Goal: Find specific page/section: Find specific page/section

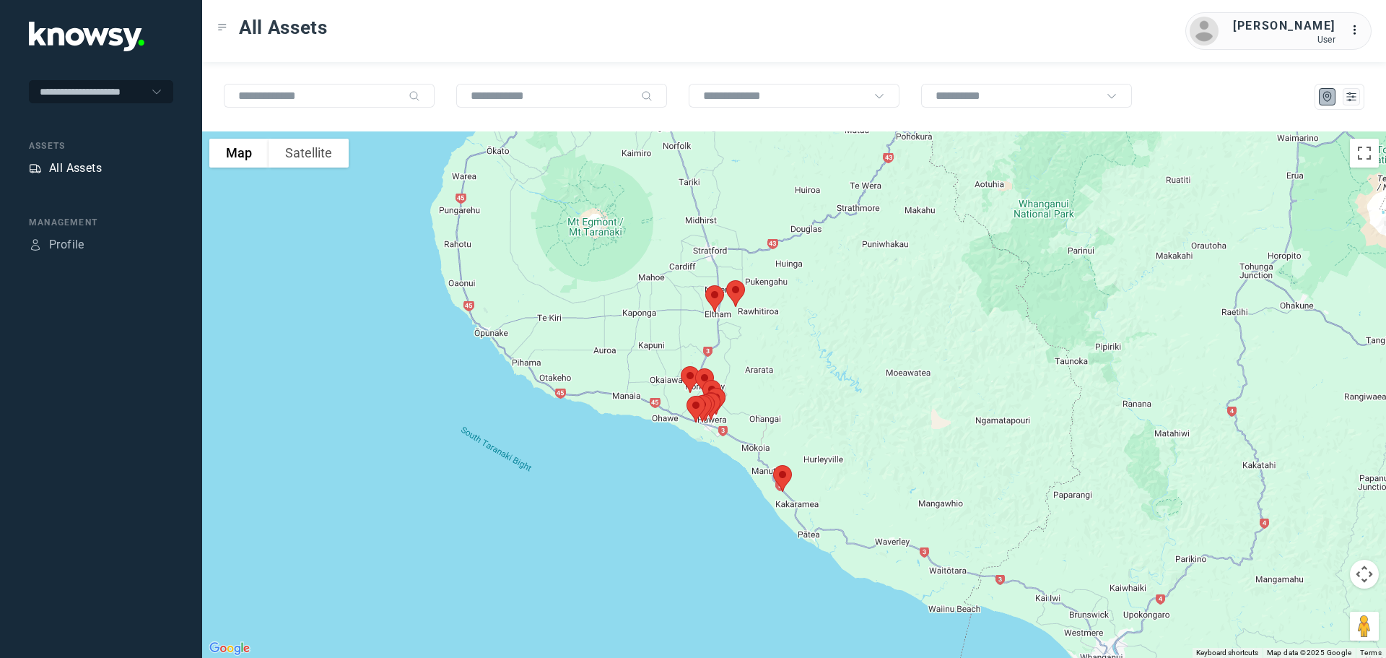
click at [78, 169] on div "All Assets" at bounding box center [75, 168] width 53 height 17
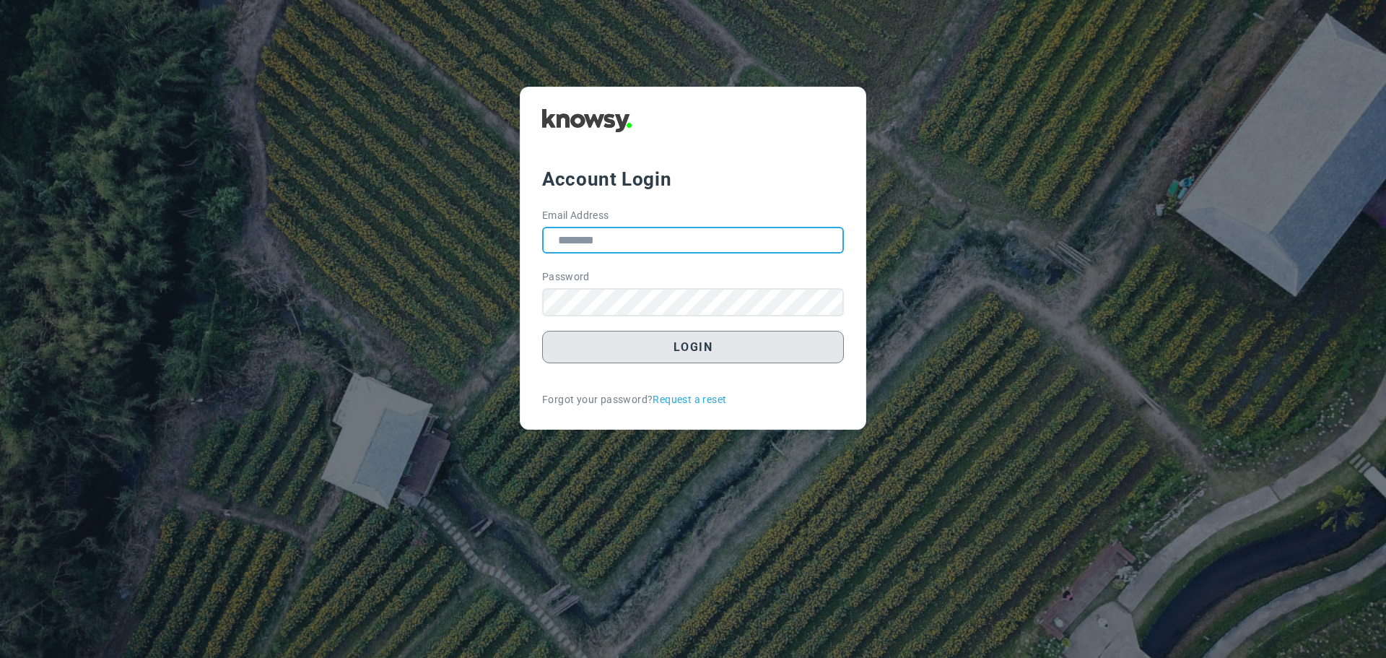
type input "**********"
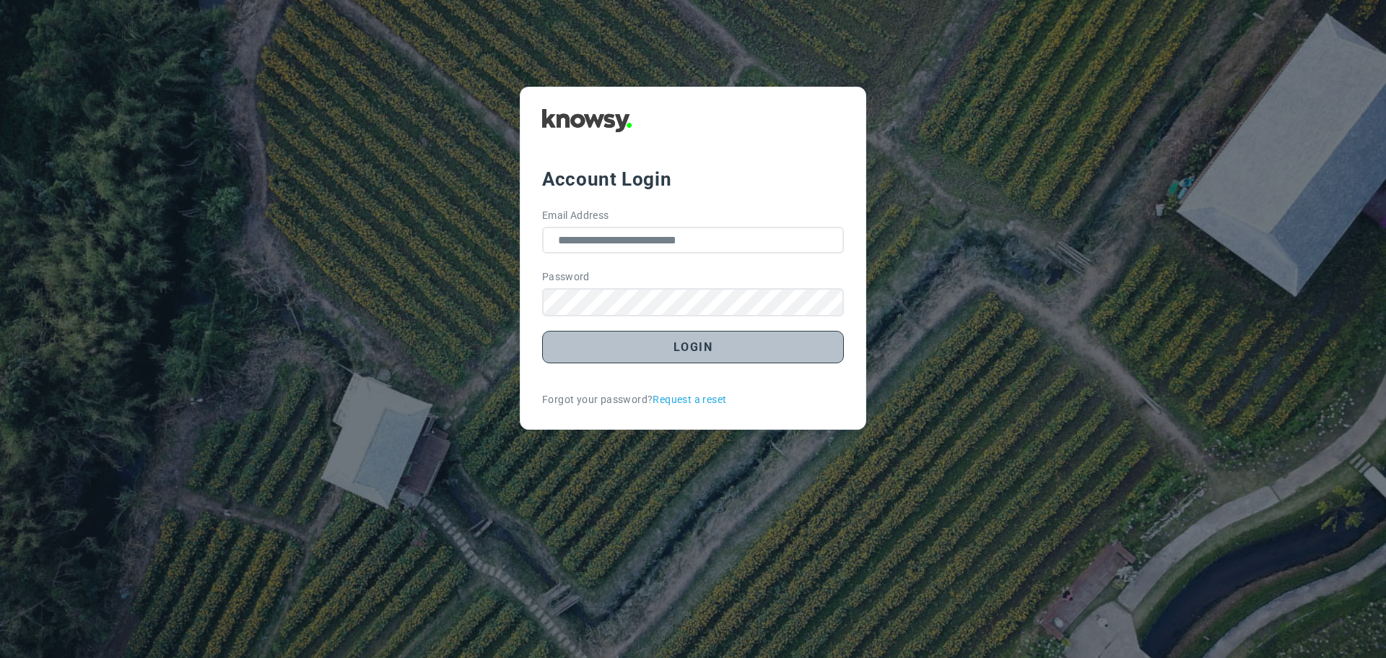
click at [673, 343] on button "Login" at bounding box center [693, 347] width 302 height 32
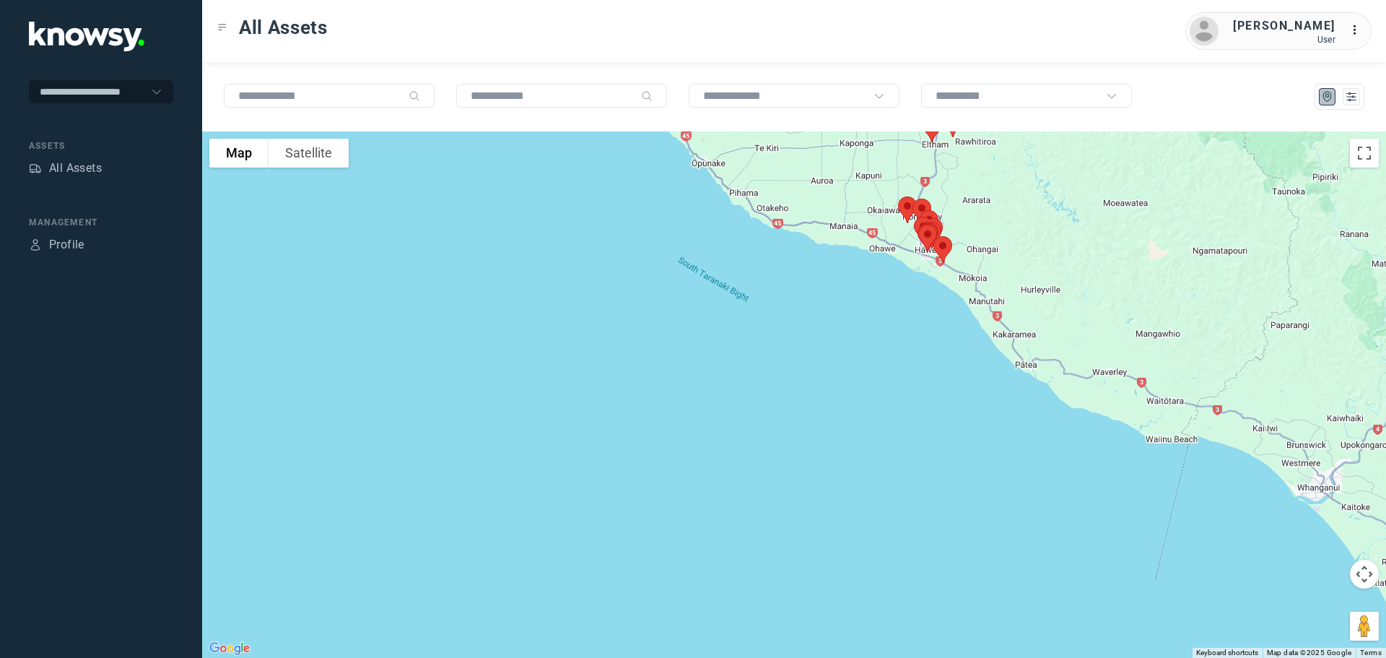
drag, startPoint x: 777, startPoint y: 187, endPoint x: 736, endPoint y: 436, distance: 252.4
click at [736, 436] on div at bounding box center [794, 394] width 1184 height 526
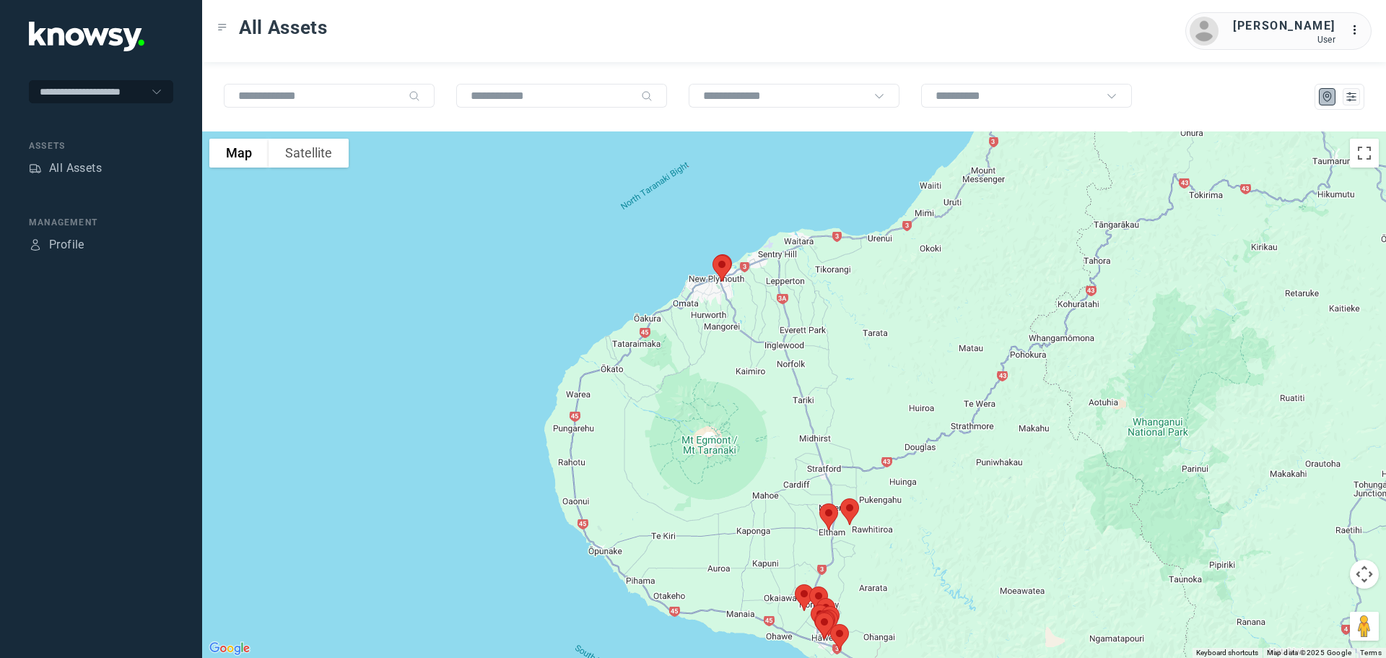
drag, startPoint x: 723, startPoint y: 383, endPoint x: 714, endPoint y: 396, distance: 16.0
click at [714, 396] on div at bounding box center [794, 394] width 1184 height 526
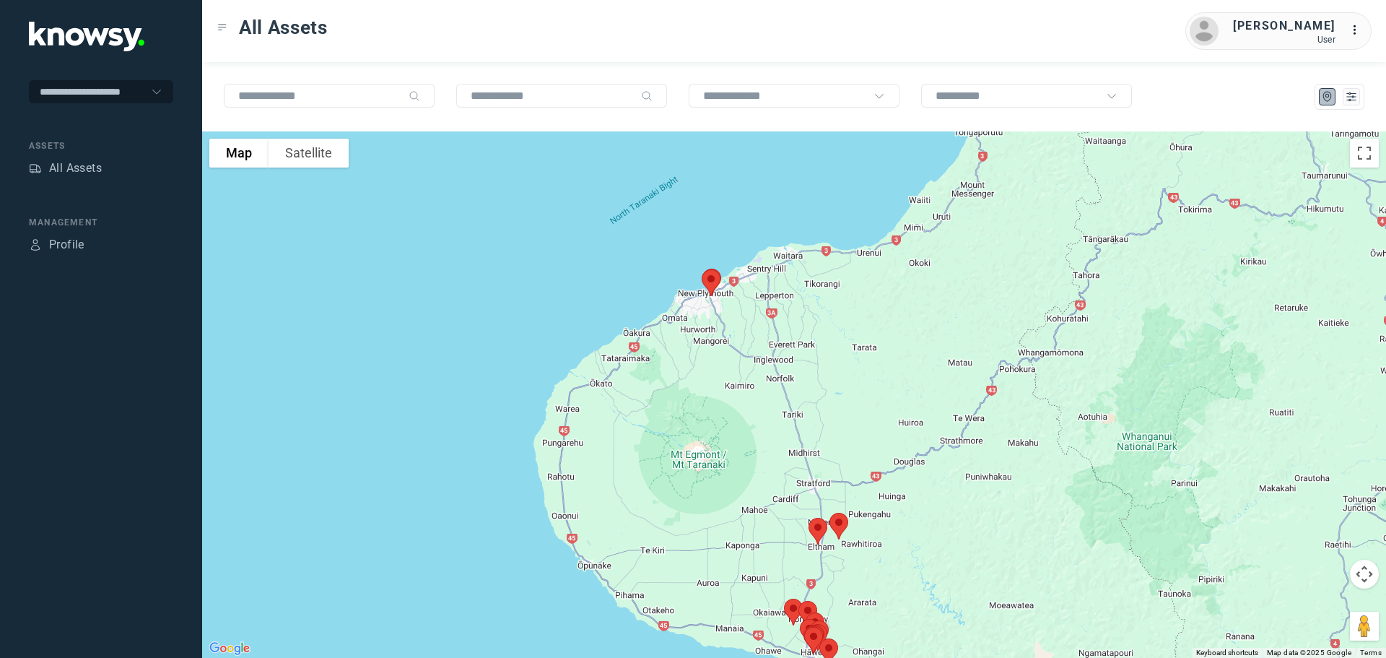
click at [711, 284] on img at bounding box center [711, 282] width 30 height 38
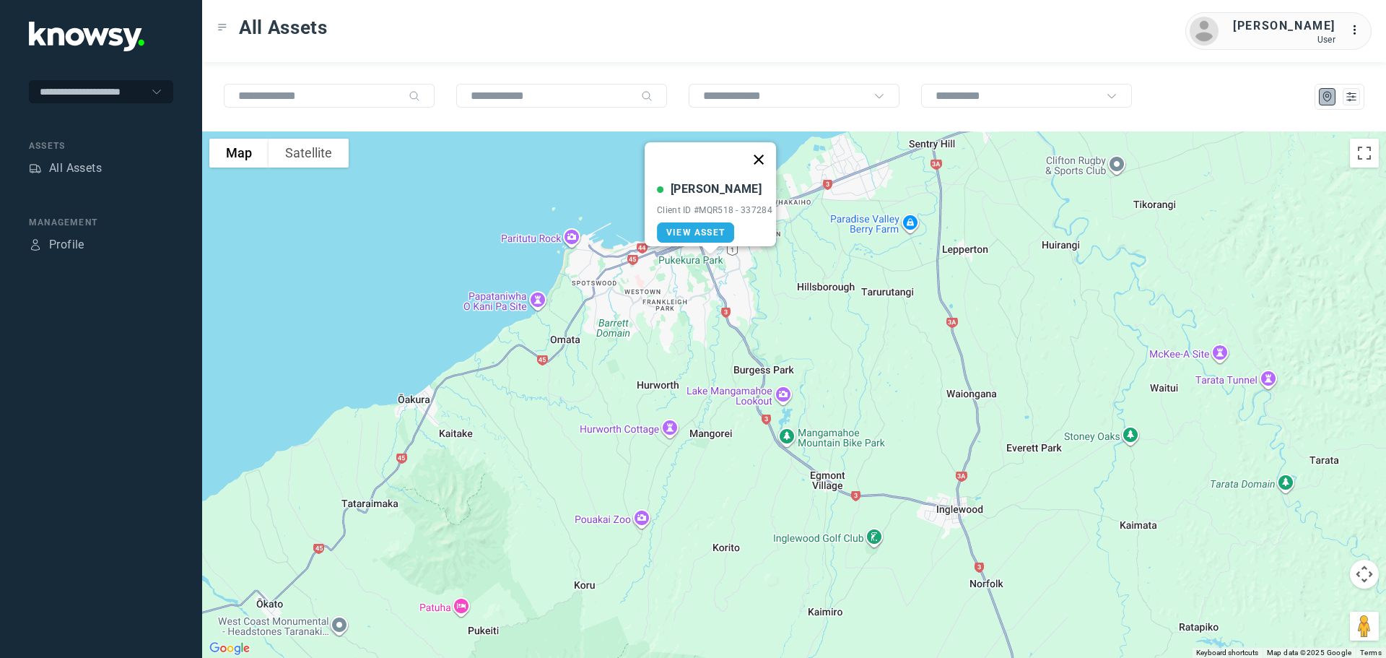
click at [764, 145] on button "Close" at bounding box center [758, 159] width 35 height 35
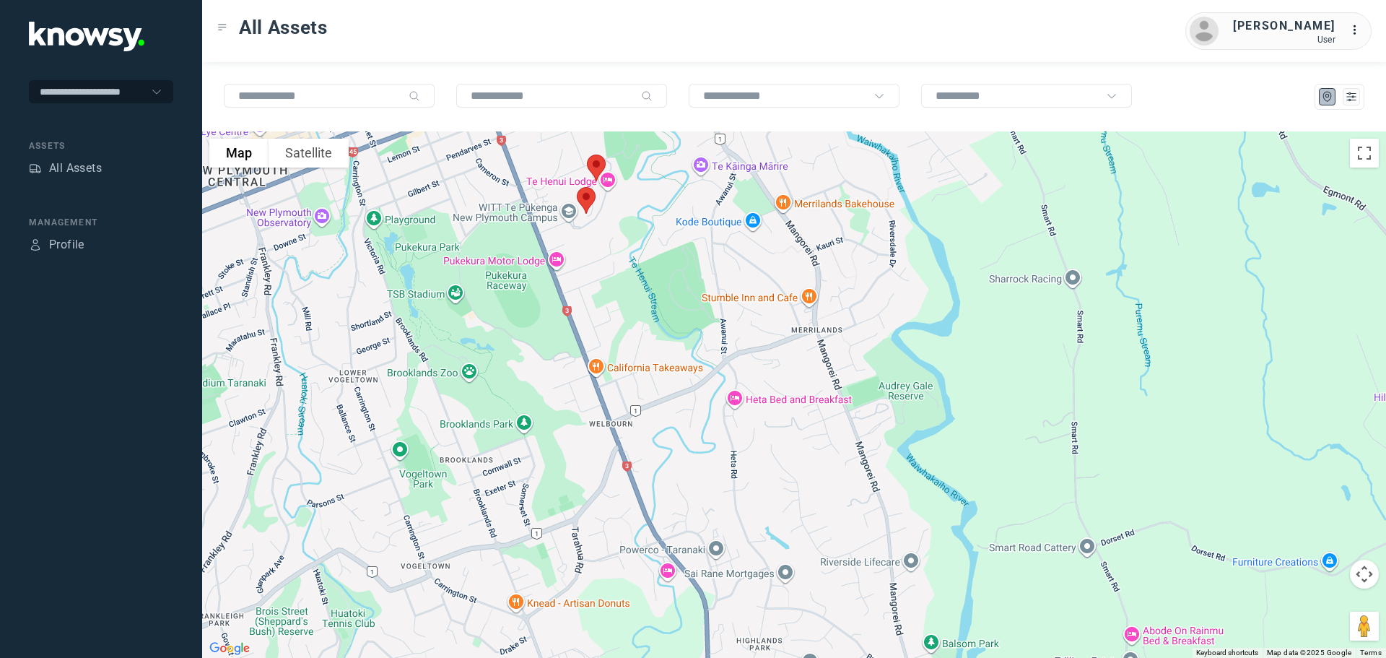
drag, startPoint x: 640, startPoint y: 230, endPoint x: 637, endPoint y: 250, distance: 21.2
click at [639, 253] on div "To navigate, press the arrow keys." at bounding box center [794, 394] width 1184 height 526
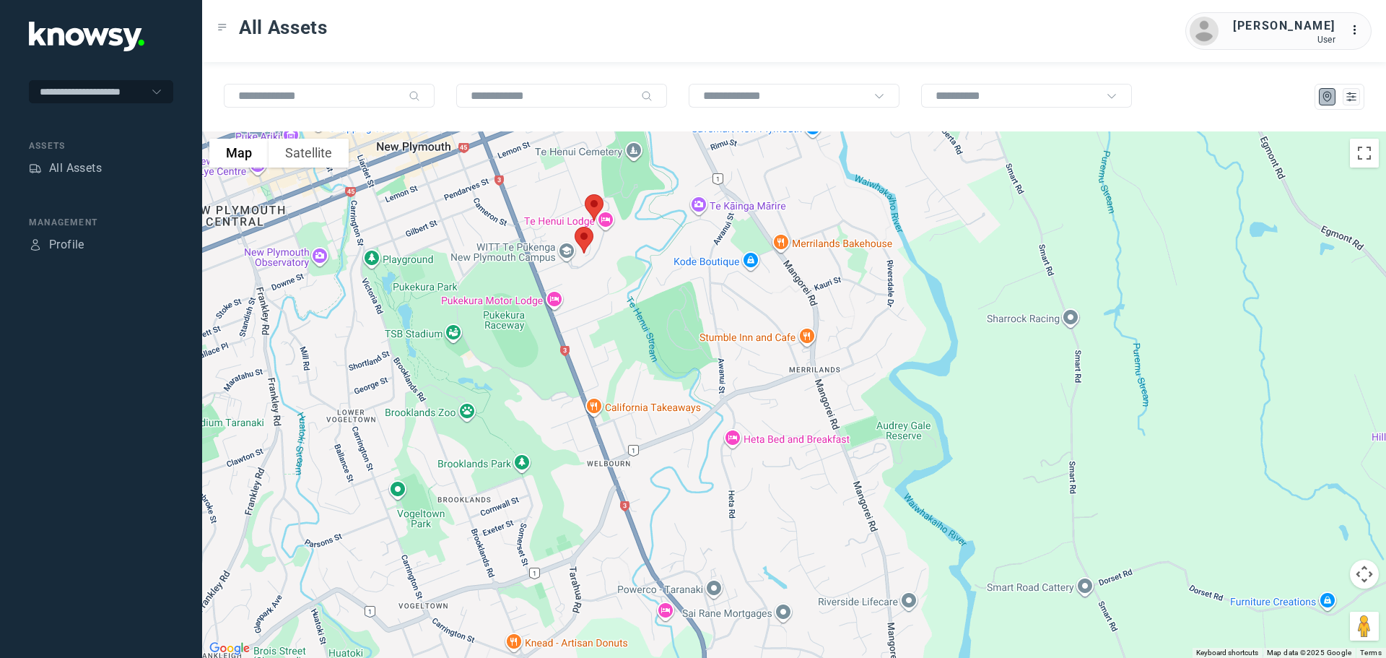
click at [595, 207] on img at bounding box center [594, 207] width 30 height 38
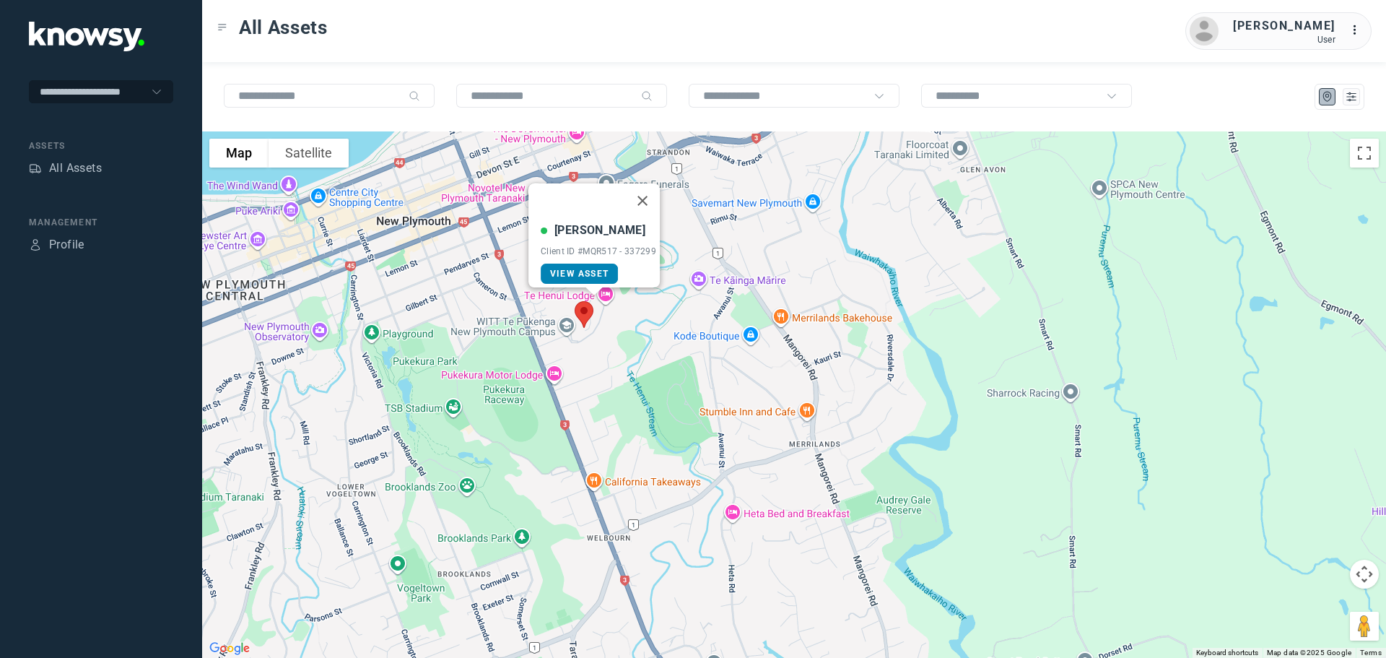
click at [579, 269] on span "View Asset" at bounding box center [579, 274] width 58 height 10
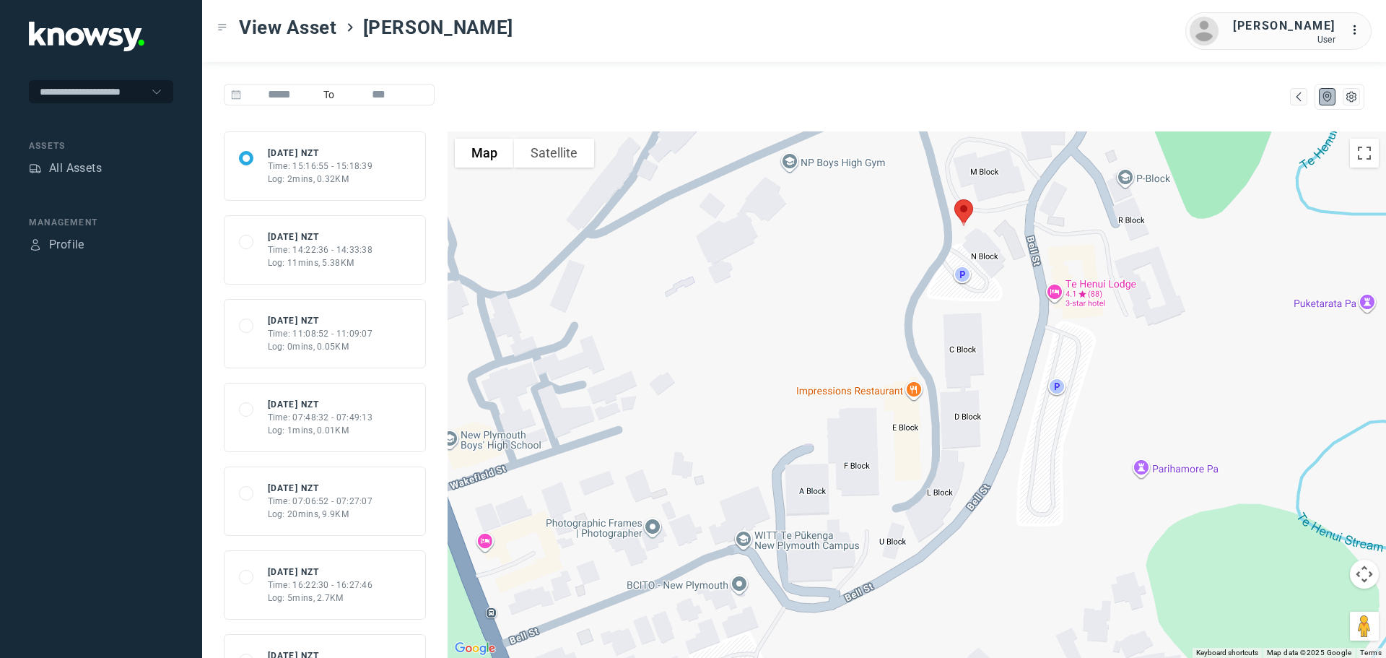
click at [304, 336] on div "Time: 11:08:52 - 11:09:07" at bounding box center [320, 333] width 105 height 13
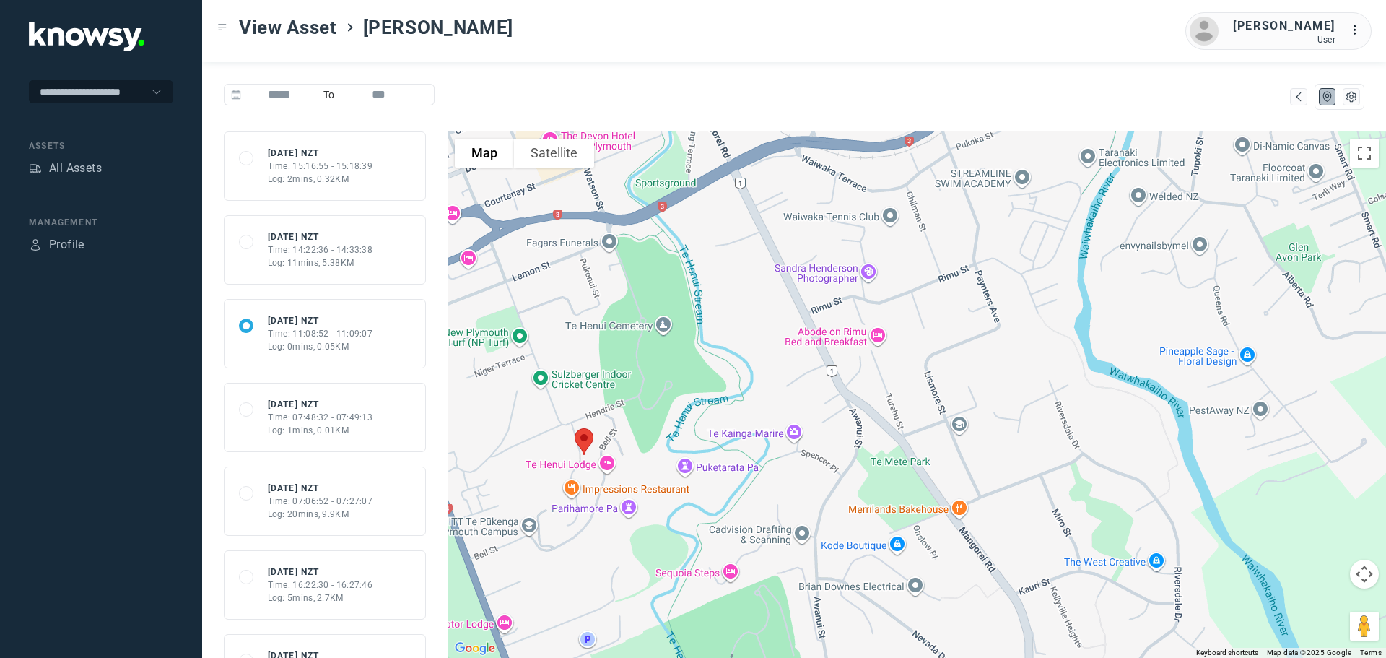
drag, startPoint x: 579, startPoint y: 544, endPoint x: 661, endPoint y: 385, distance: 179.5
click at [661, 385] on div at bounding box center [917, 394] width 938 height 526
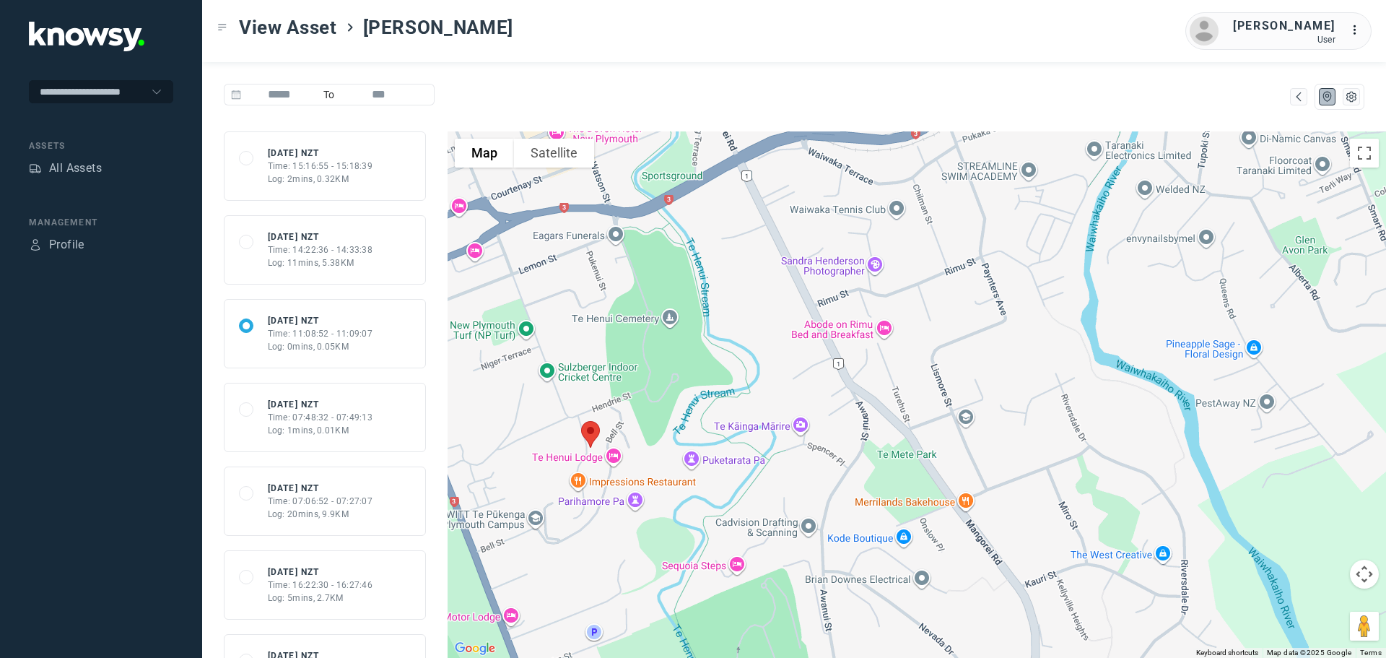
click at [302, 250] on div "Time: 14:22:36 - 14:33:38" at bounding box center [320, 249] width 105 height 13
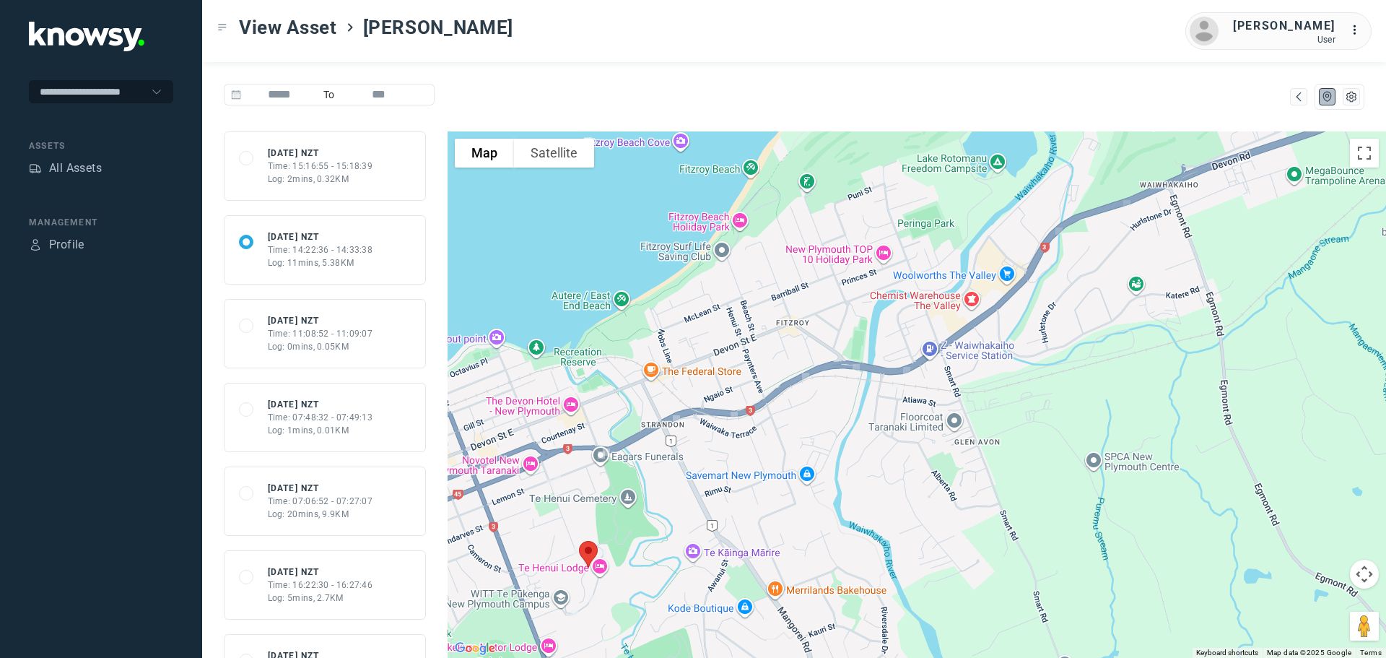
click at [309, 163] on div "Time: 15:16:55 - 15:18:39" at bounding box center [320, 166] width 105 height 13
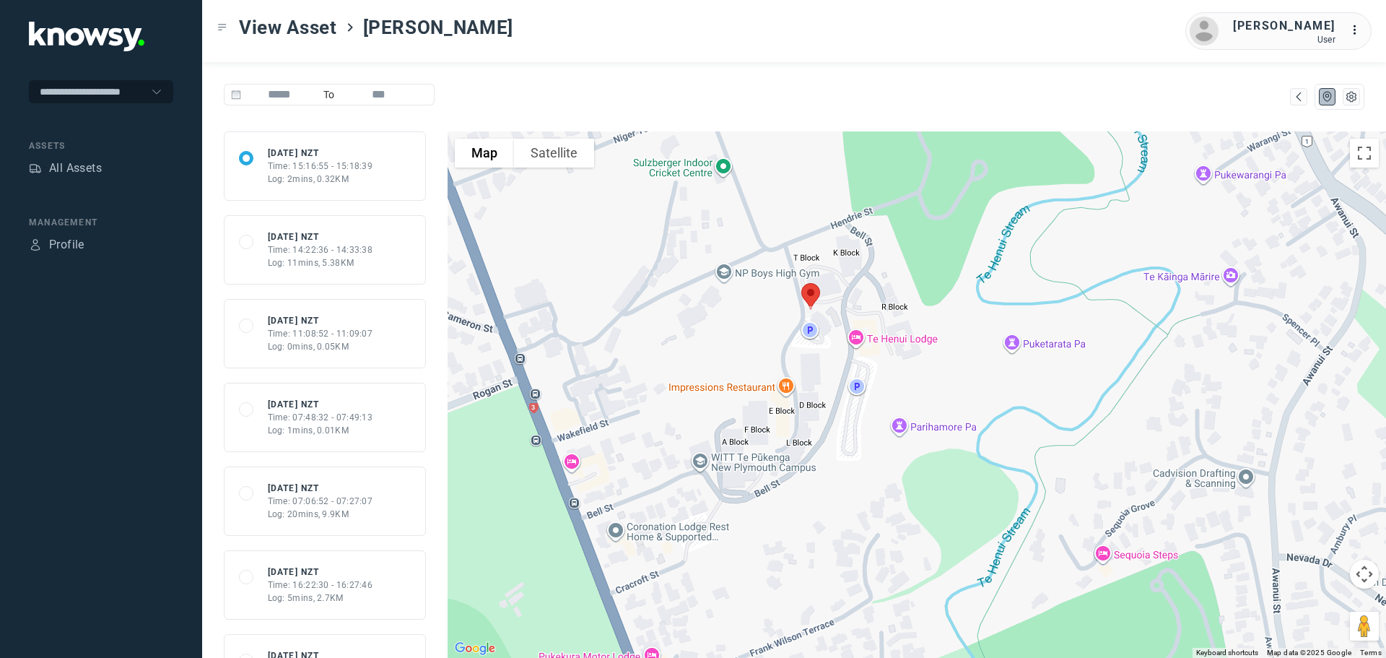
drag, startPoint x: 663, startPoint y: 320, endPoint x: 640, endPoint y: 369, distance: 53.6
click at [642, 369] on div at bounding box center [917, 394] width 938 height 526
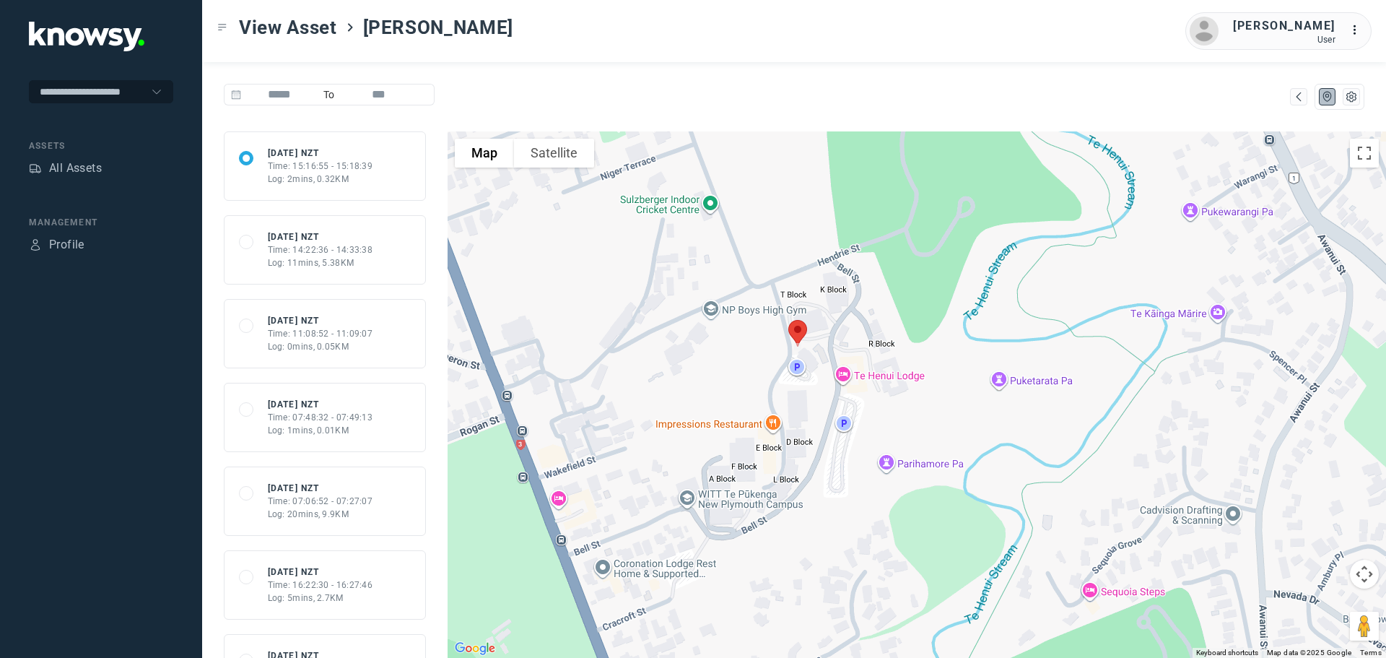
click at [310, 499] on div "Time: 07:06:52 - 07:27:07" at bounding box center [320, 500] width 105 height 13
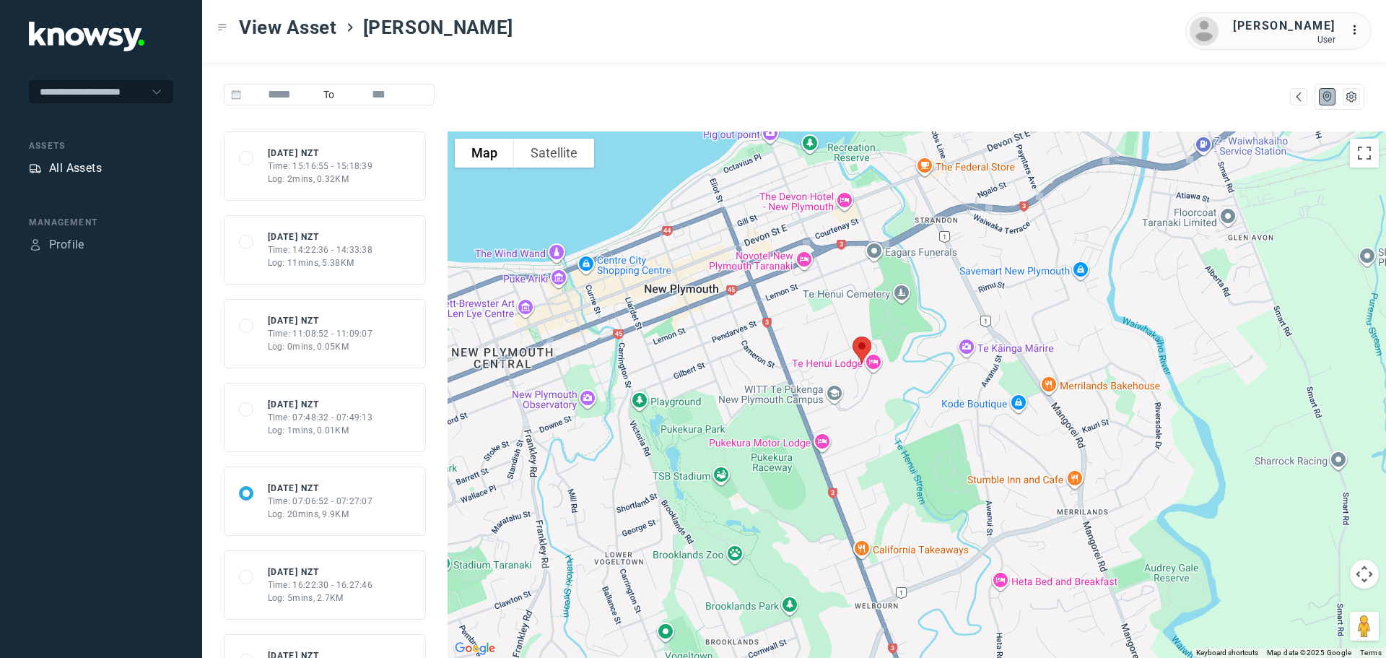
click at [88, 170] on div "All Assets" at bounding box center [75, 168] width 53 height 17
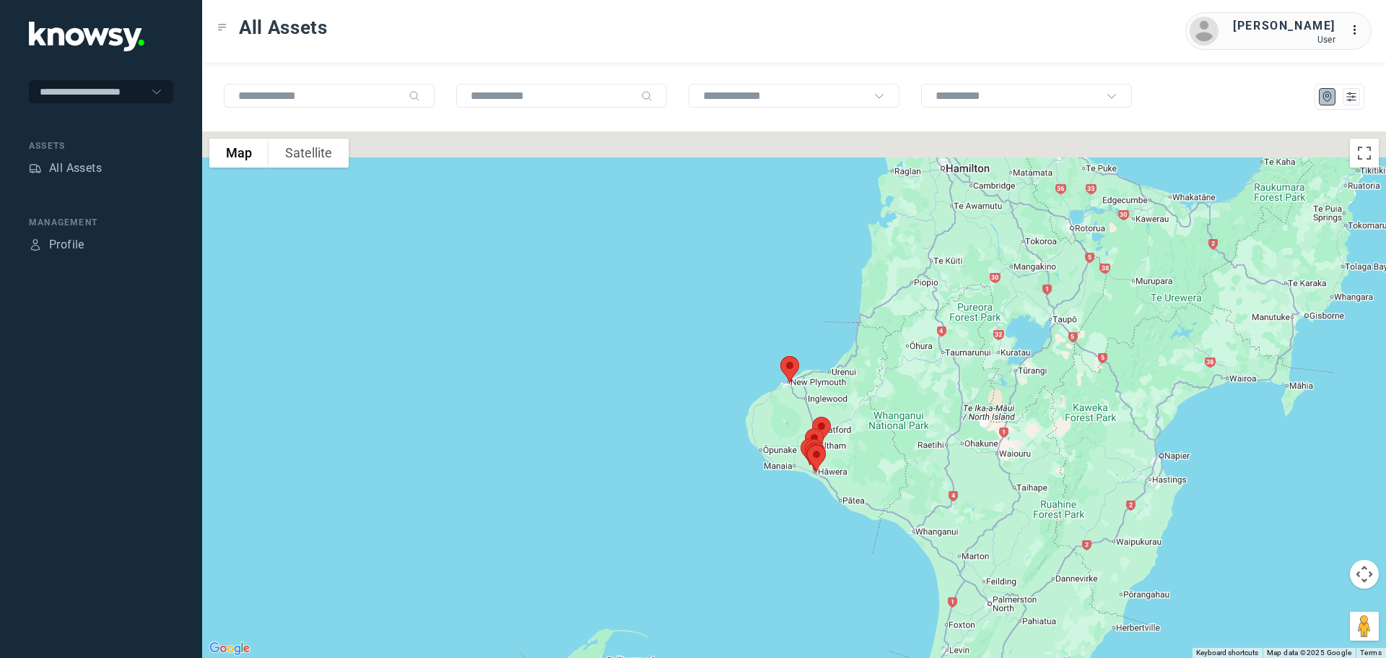
drag, startPoint x: 760, startPoint y: 247, endPoint x: 766, endPoint y: 448, distance: 201.5
click at [766, 448] on div at bounding box center [794, 394] width 1184 height 526
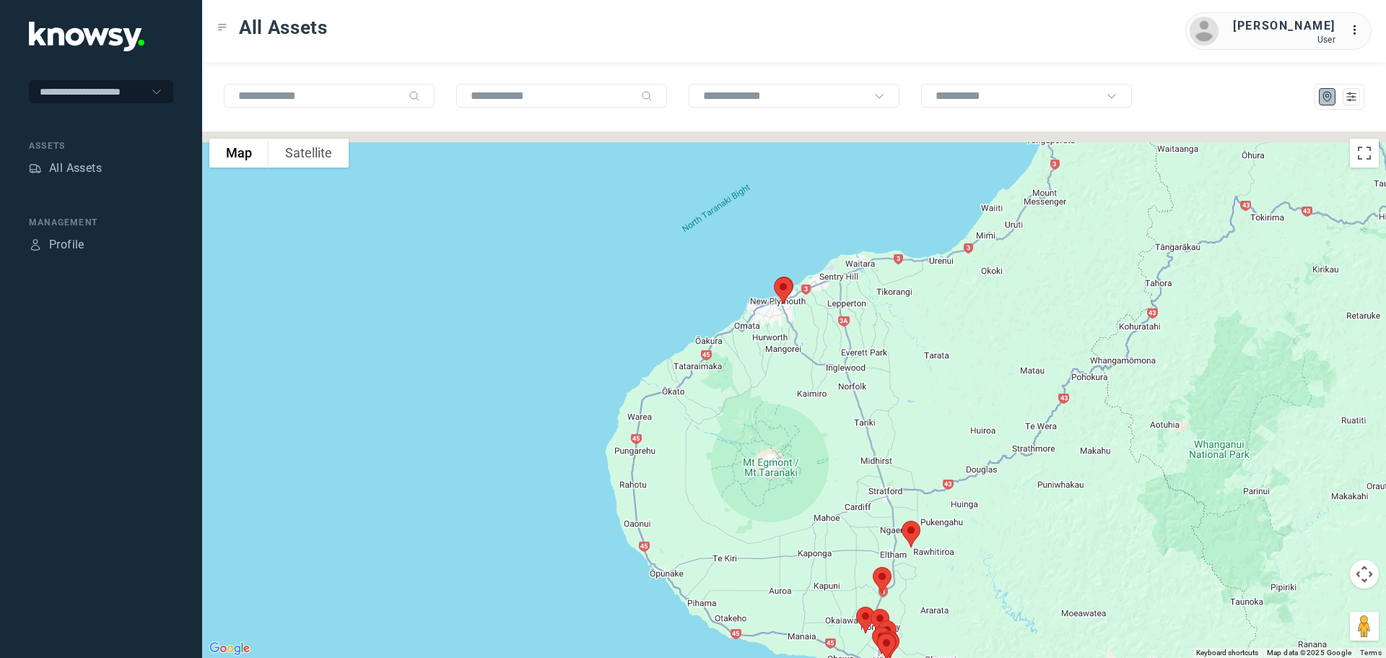
drag, startPoint x: 850, startPoint y: 284, endPoint x: 749, endPoint y: 437, distance: 183.8
click at [749, 437] on div at bounding box center [794, 394] width 1184 height 526
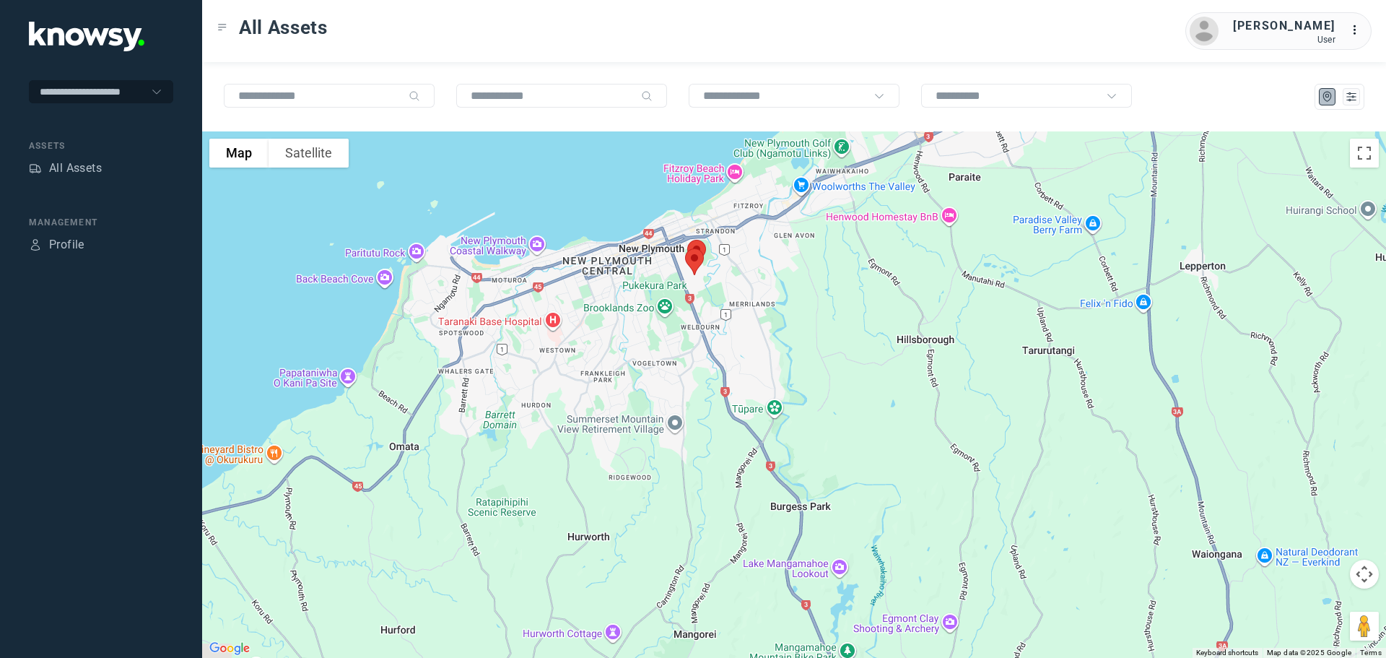
drag, startPoint x: 640, startPoint y: 295, endPoint x: 748, endPoint y: 331, distance: 113.2
click at [748, 331] on div at bounding box center [794, 394] width 1184 height 526
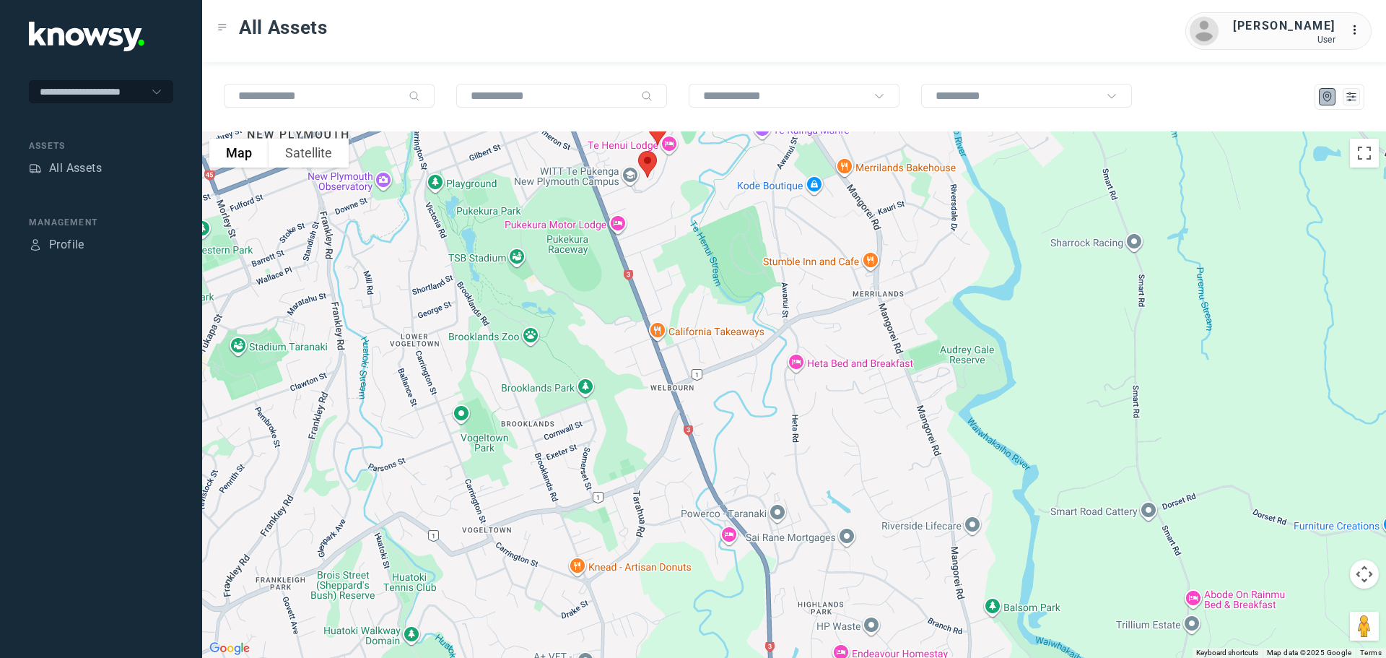
drag, startPoint x: 699, startPoint y: 224, endPoint x: 732, endPoint y: 341, distance: 120.9
click at [732, 341] on div at bounding box center [794, 394] width 1184 height 526
